Goal: Navigation & Orientation: Find specific page/section

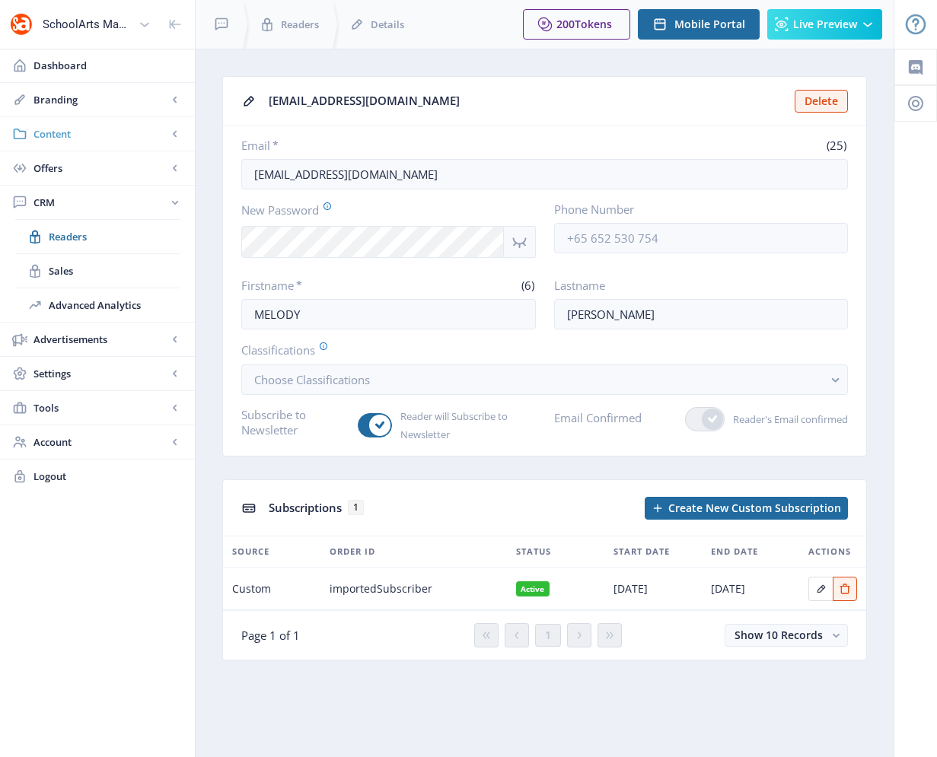
click at [68, 133] on span "Content" at bounding box center [100, 133] width 134 height 15
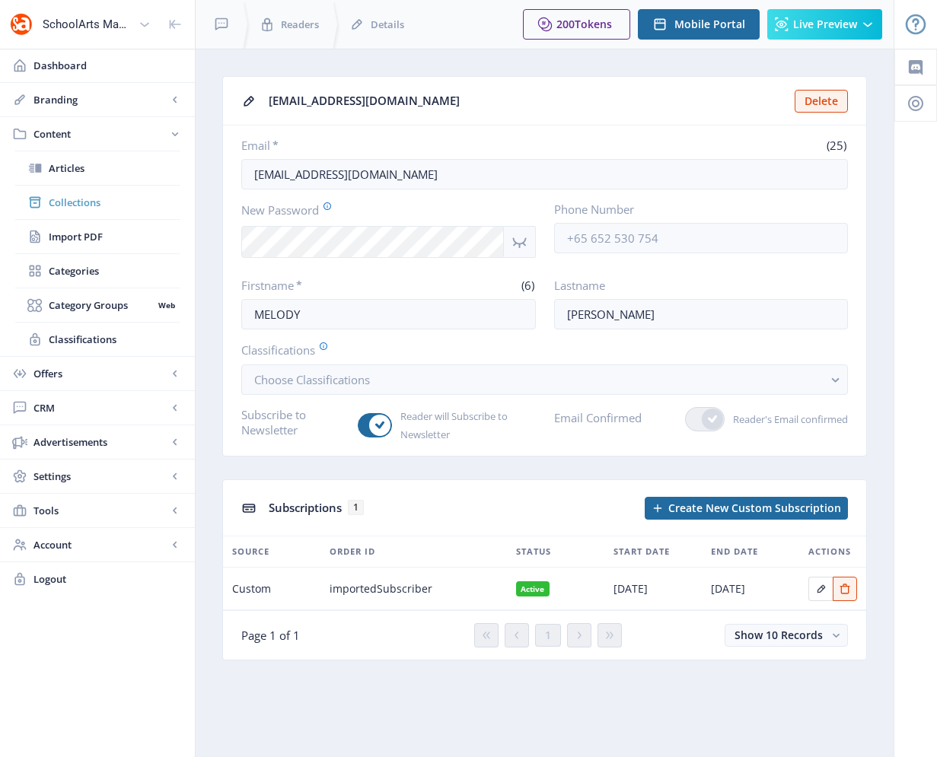
click at [73, 202] on span "Collections" at bounding box center [114, 202] width 131 height 15
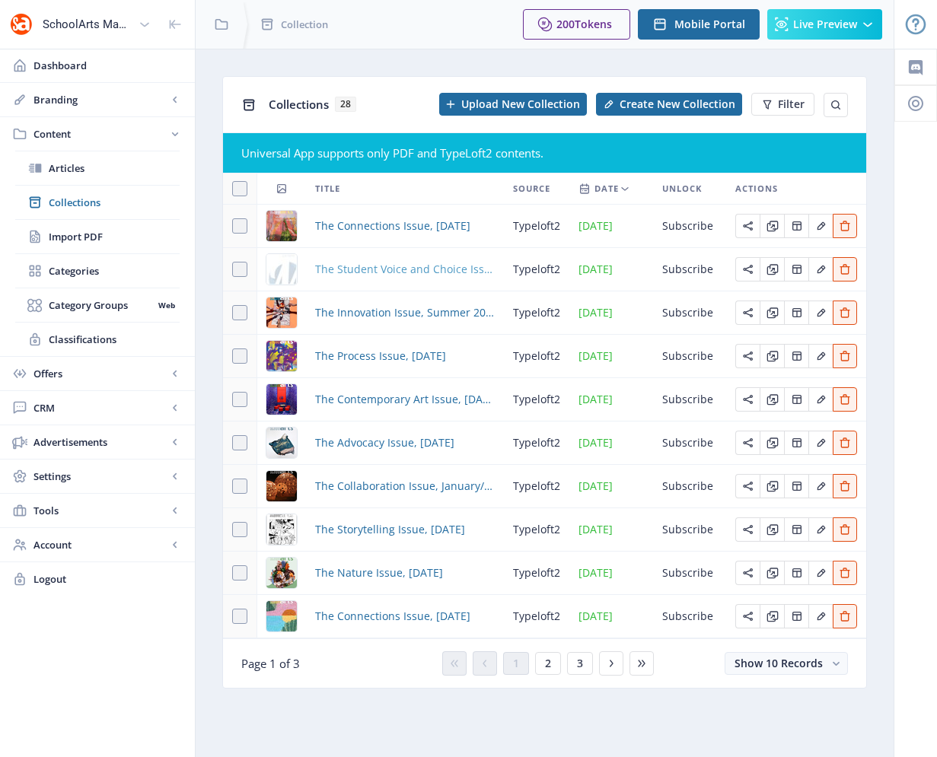
click at [370, 269] on span "The Student Voice and Choice Issue, [DATE]" at bounding box center [405, 269] width 180 height 18
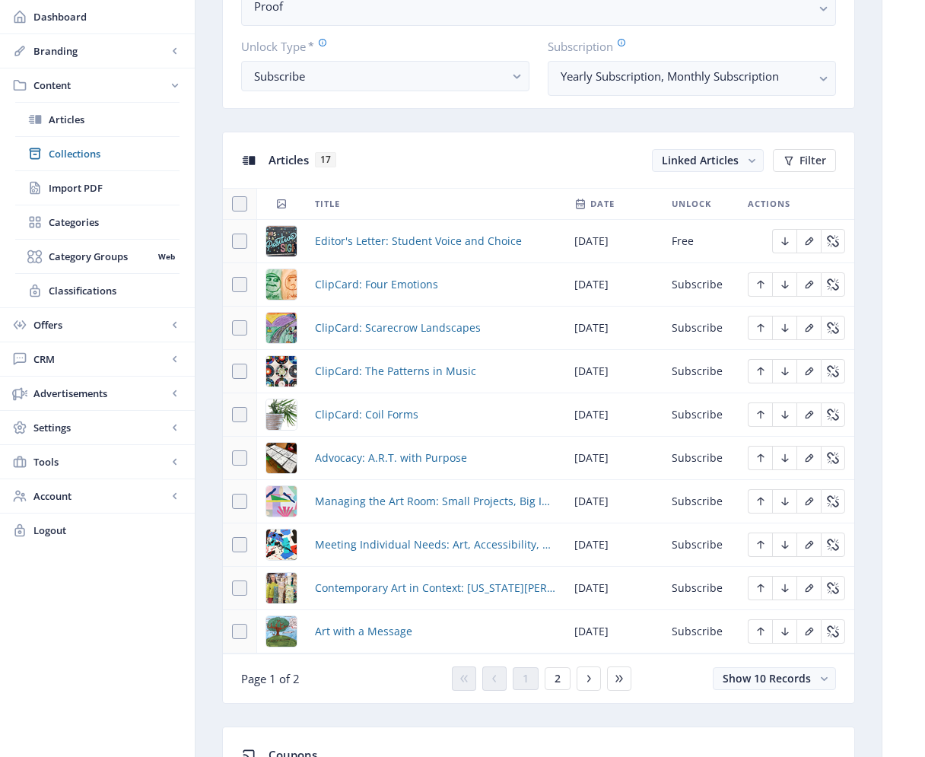
scroll to position [564, 0]
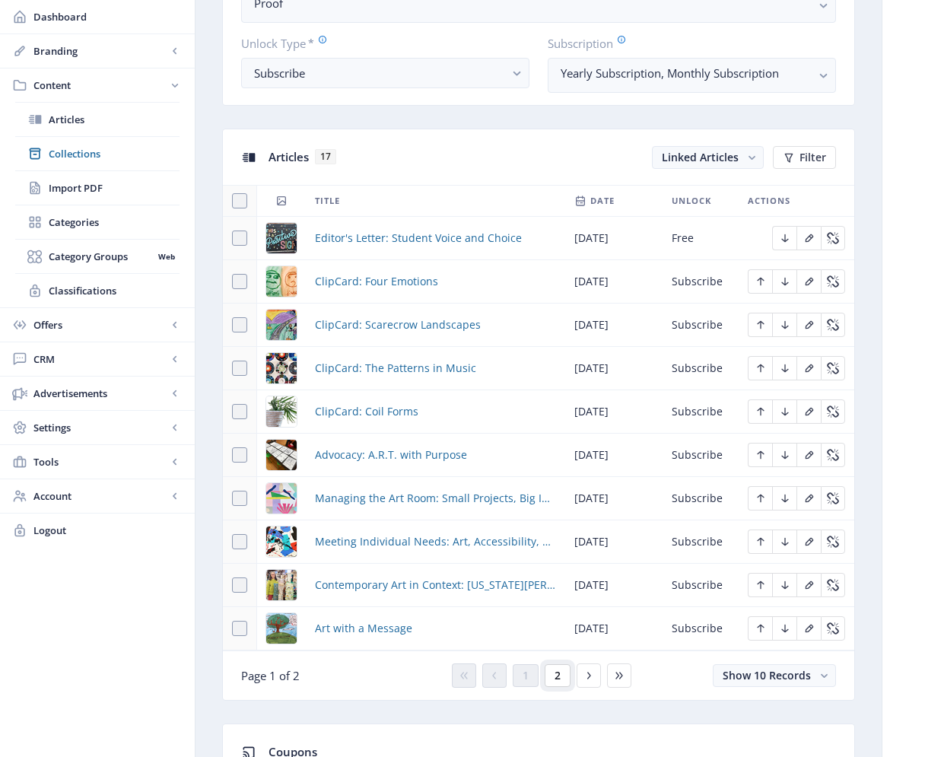
click at [558, 682] on span "2" at bounding box center [558, 675] width 6 height 12
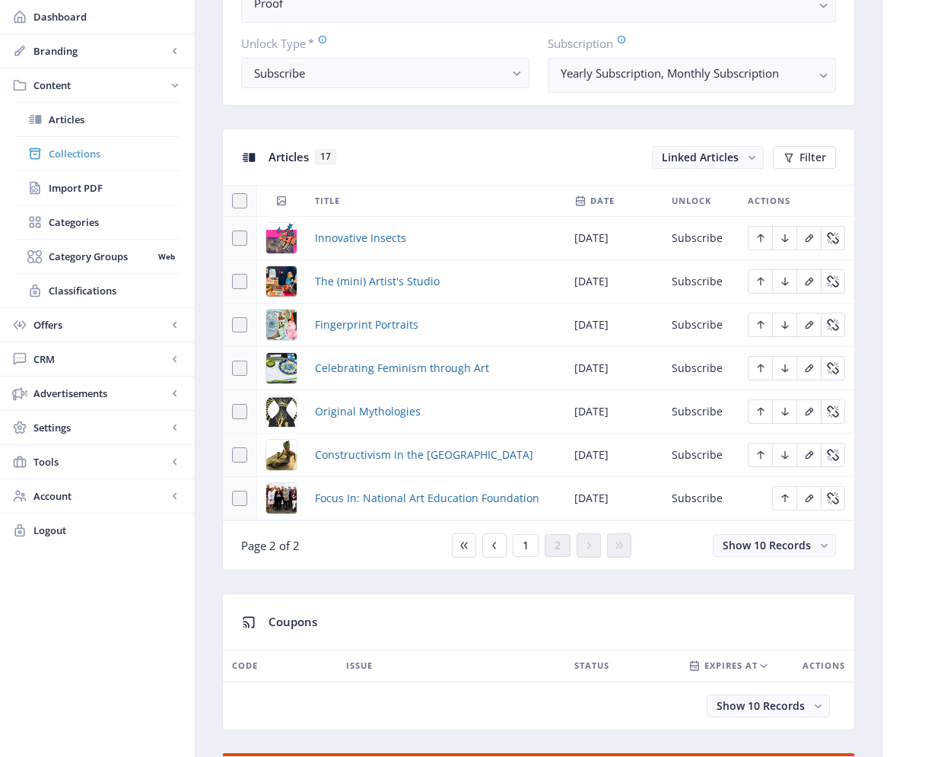
click at [85, 157] on span "Collections" at bounding box center [114, 153] width 131 height 15
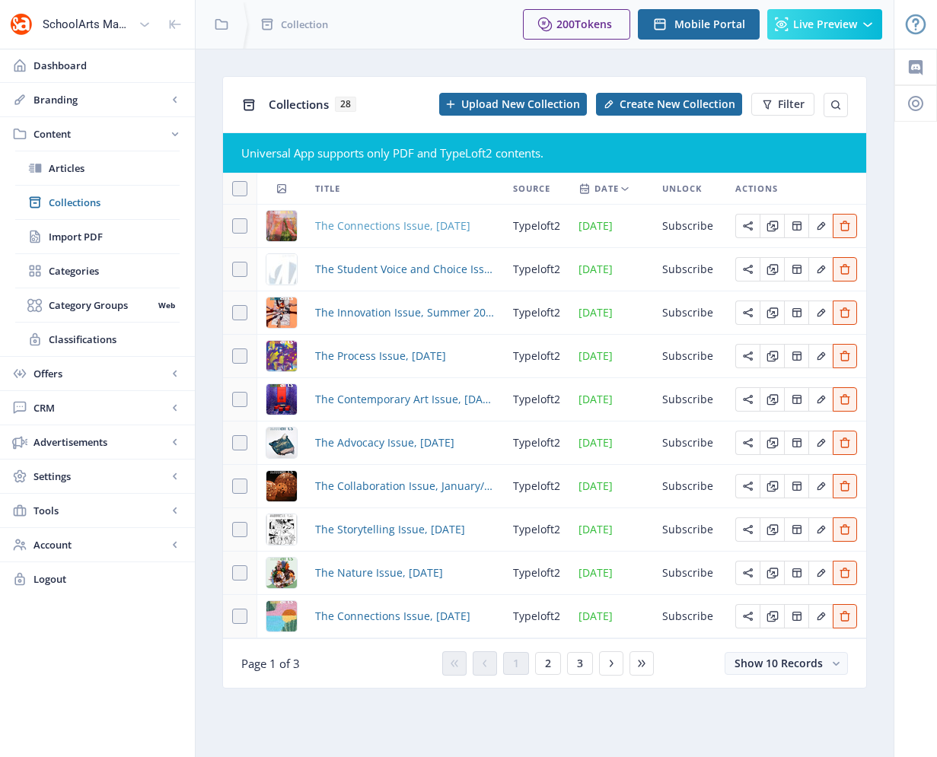
click at [361, 227] on span "The Connections Issue, [DATE]" at bounding box center [392, 226] width 155 height 18
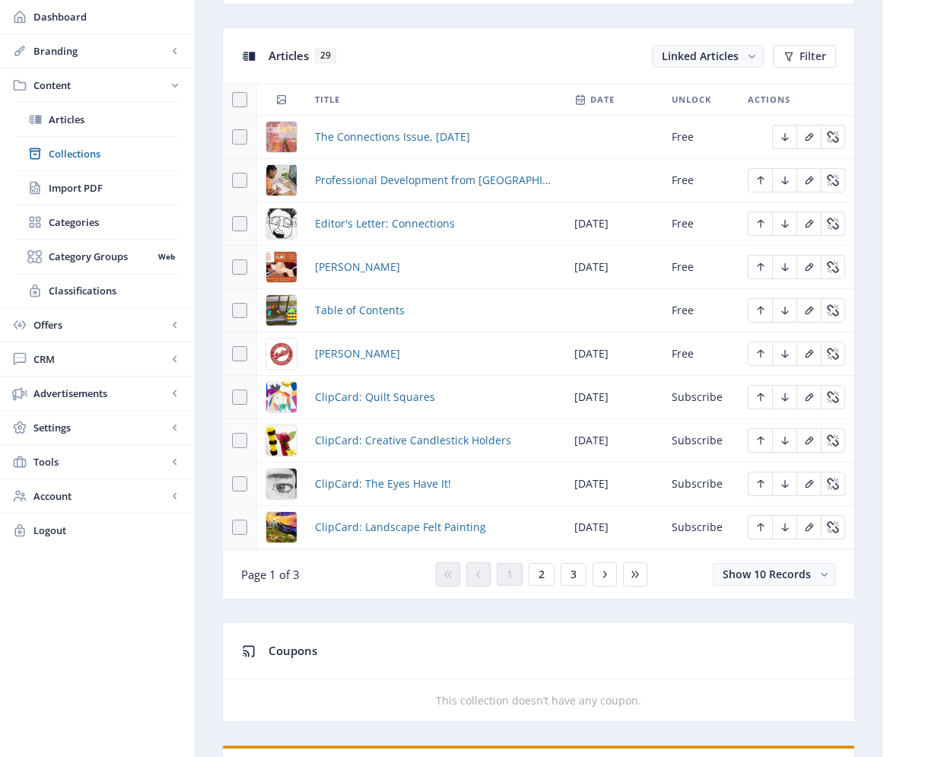
scroll to position [667, 0]
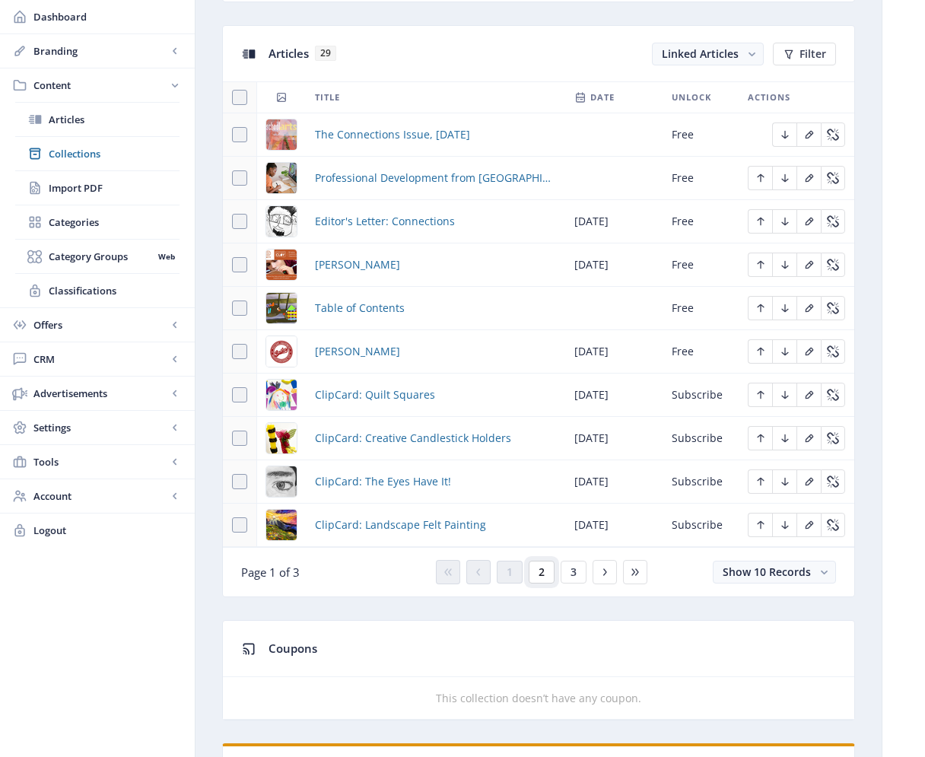
click at [539, 571] on span "2" at bounding box center [542, 572] width 6 height 12
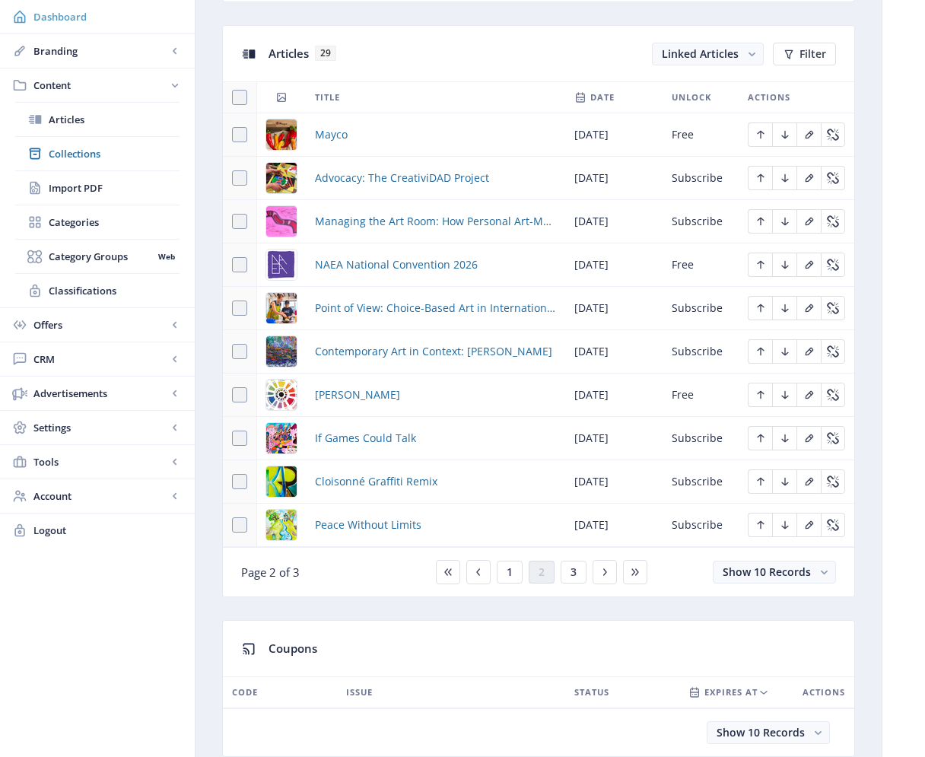
click at [47, 13] on span "Dashboard" at bounding box center [107, 16] width 149 height 15
